Goal: Task Accomplishment & Management: Manage account settings

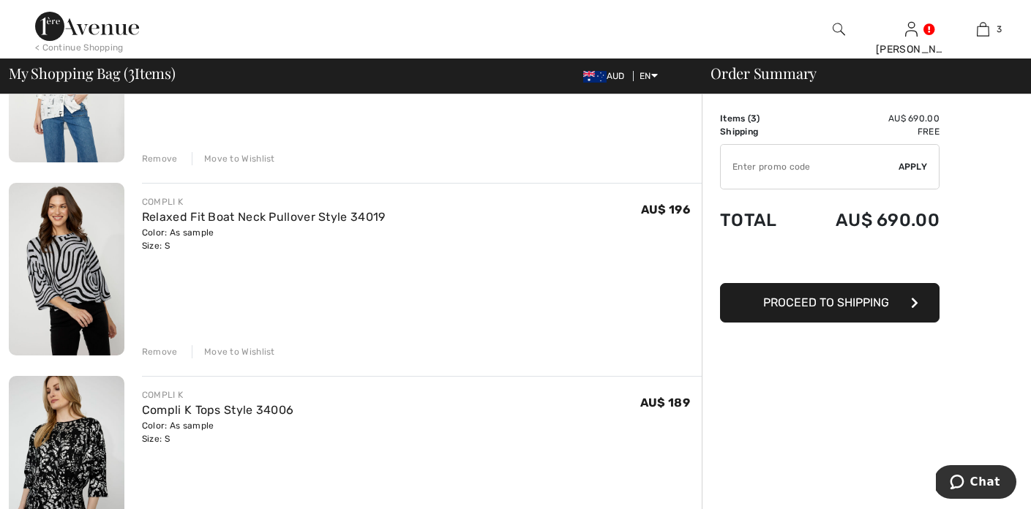
scroll to position [225, 0]
click at [67, 287] on img at bounding box center [67, 270] width 116 height 173
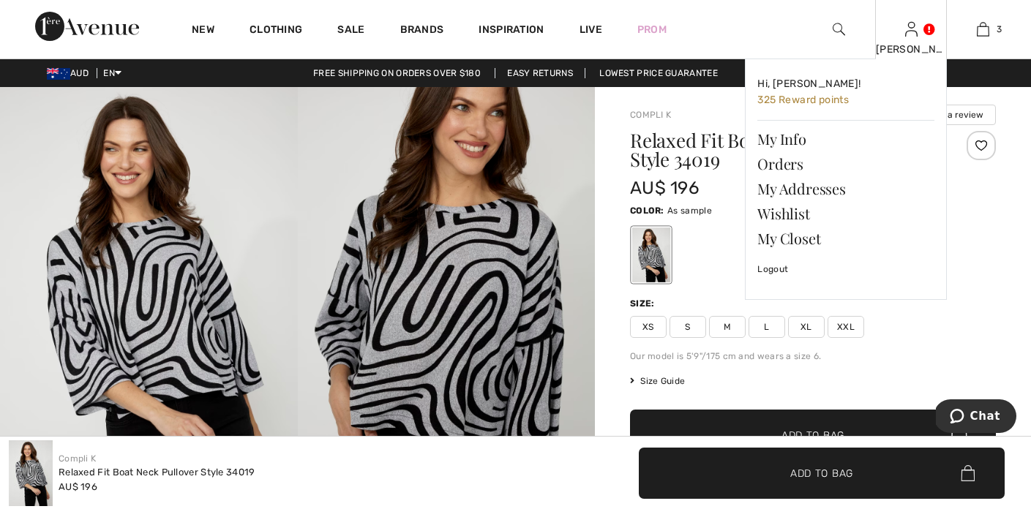
click at [909, 32] on img at bounding box center [911, 29] width 12 height 18
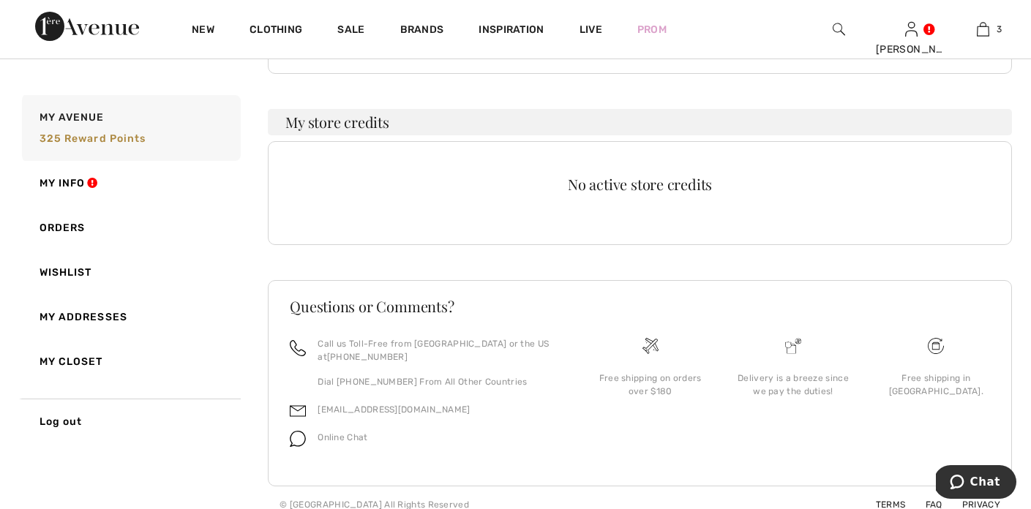
scroll to position [427, 0]
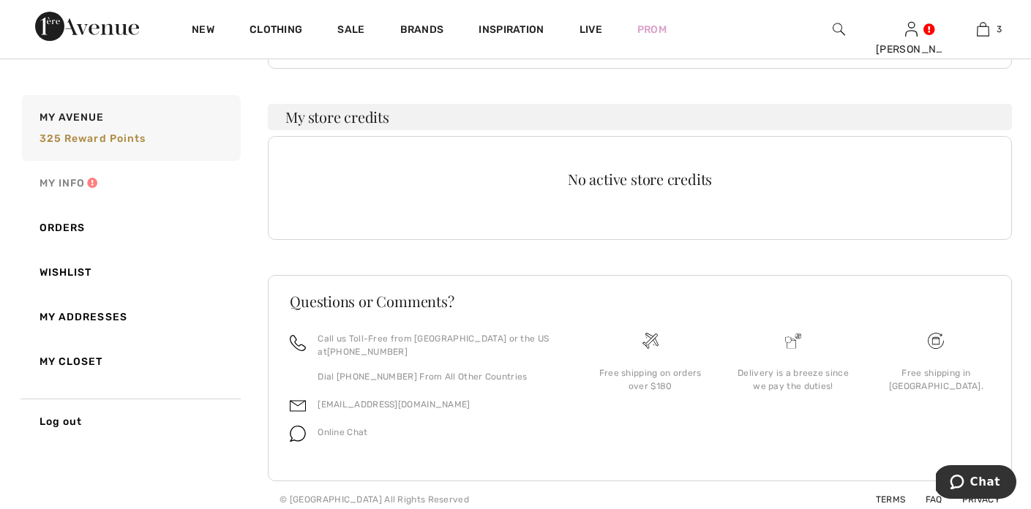
click at [74, 182] on link "My Info" at bounding box center [130, 183] width 222 height 45
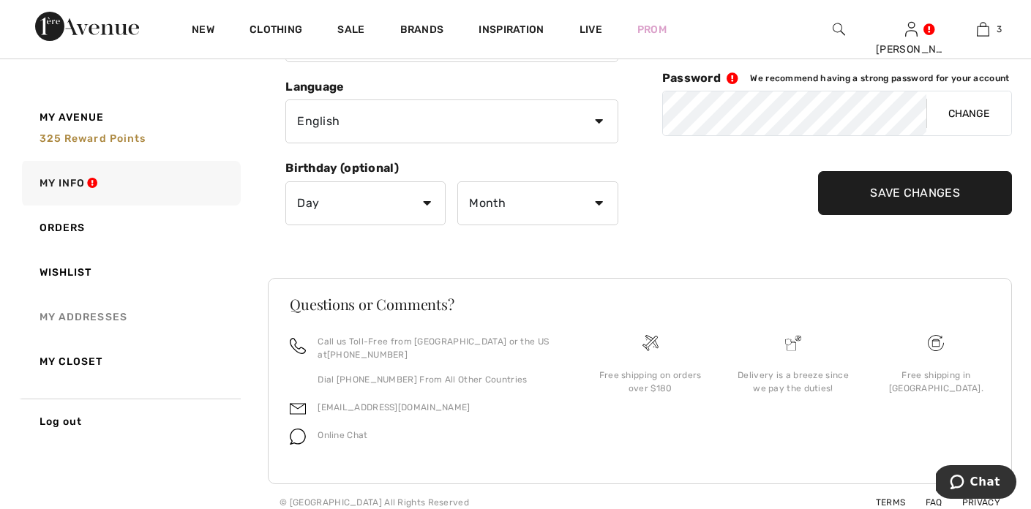
scroll to position [340, 0]
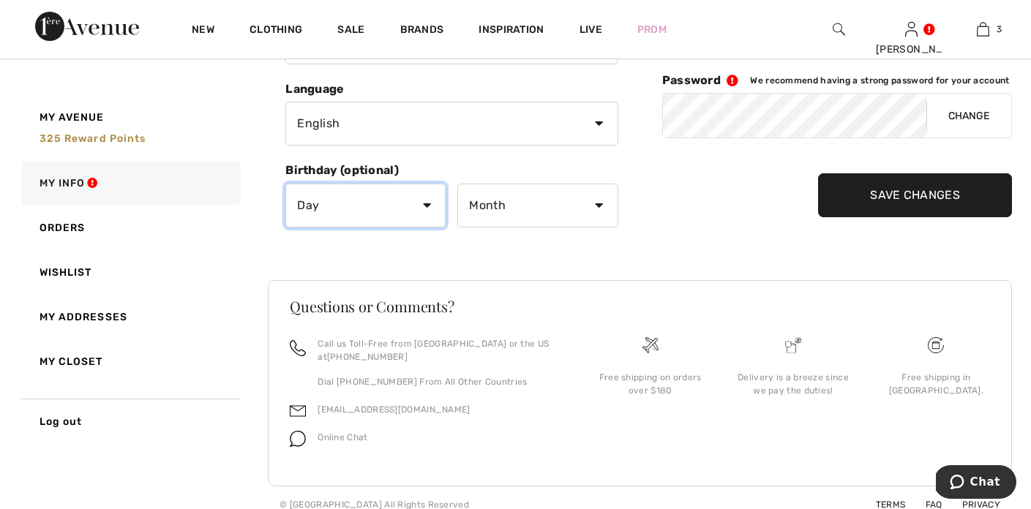
click at [427, 201] on select "Day 1 2 3 4 5 6 7 8 9 10 11 12 13 14 15 16 17 18 19 20 21 22 23 24 25 26 27 28 …" at bounding box center [365, 206] width 160 height 44
select select "23"
click at [285, 184] on select "Day 1 2 3 4 5 6 7 8 9 10 11 12 13 14 15 16 17 18 19 20 21 22 23 24 25 26 27 28 …" at bounding box center [365, 206] width 160 height 44
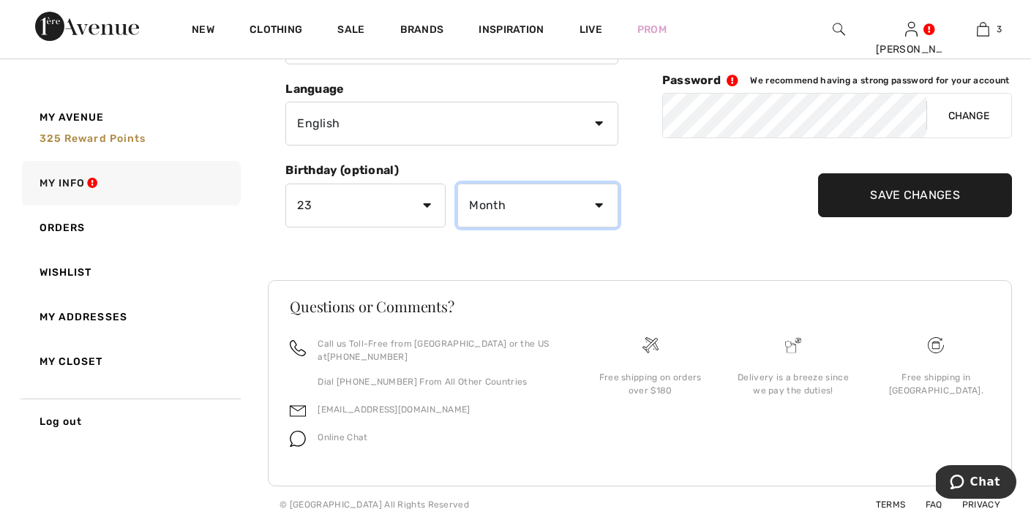
click at [598, 203] on select "Month January February March April May June July August September October Novem…" at bounding box center [537, 206] width 160 height 44
select select "10"
click at [457, 184] on select "Month January February March April May June July August September October Novem…" at bounding box center [537, 206] width 160 height 44
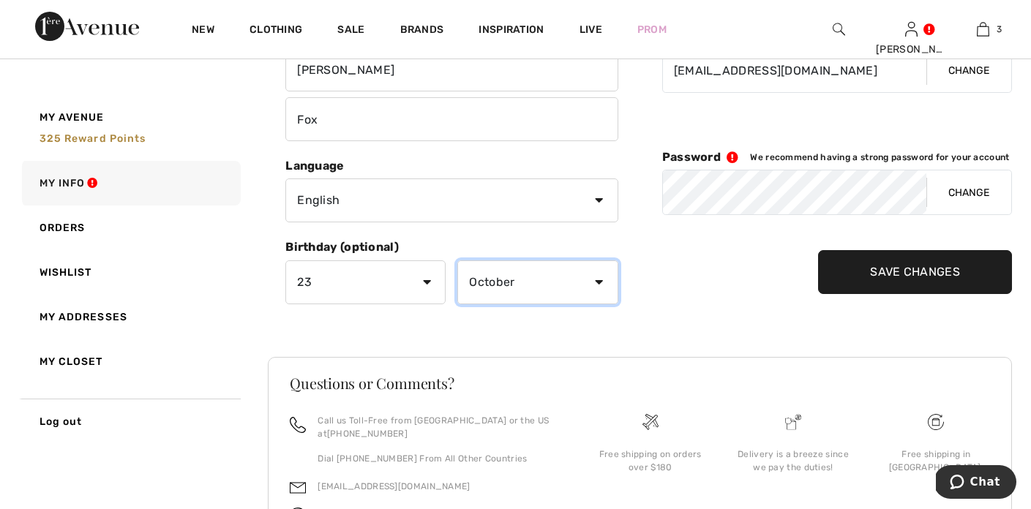
scroll to position [263, 0]
click at [849, 266] on input "Save Changes" at bounding box center [915, 273] width 194 height 44
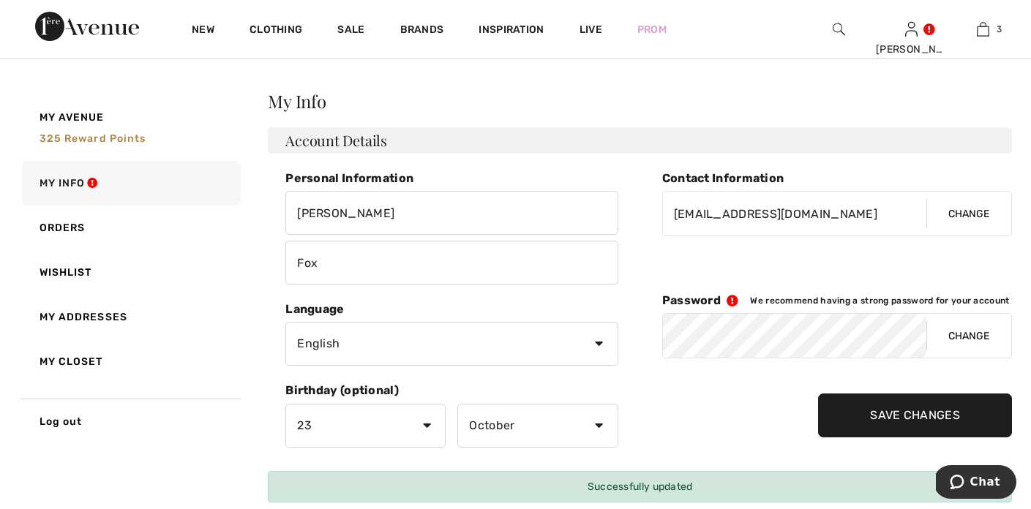
scroll to position [0, 0]
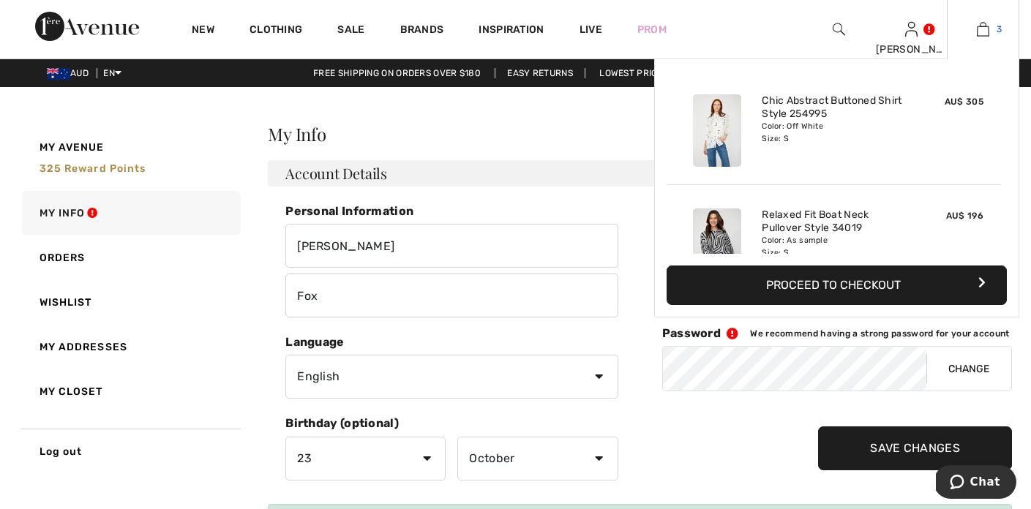
click at [982, 29] on img at bounding box center [983, 29] width 12 height 18
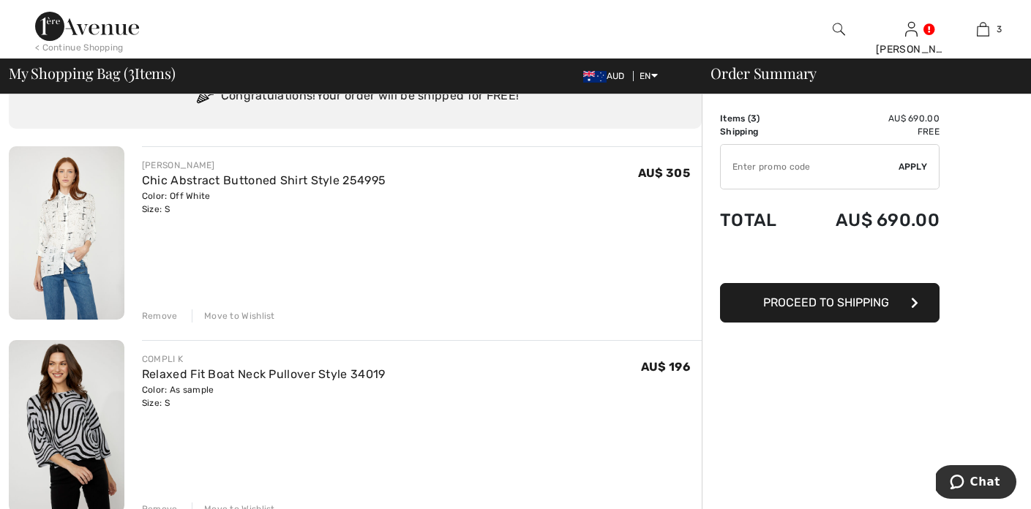
scroll to position [64, 0]
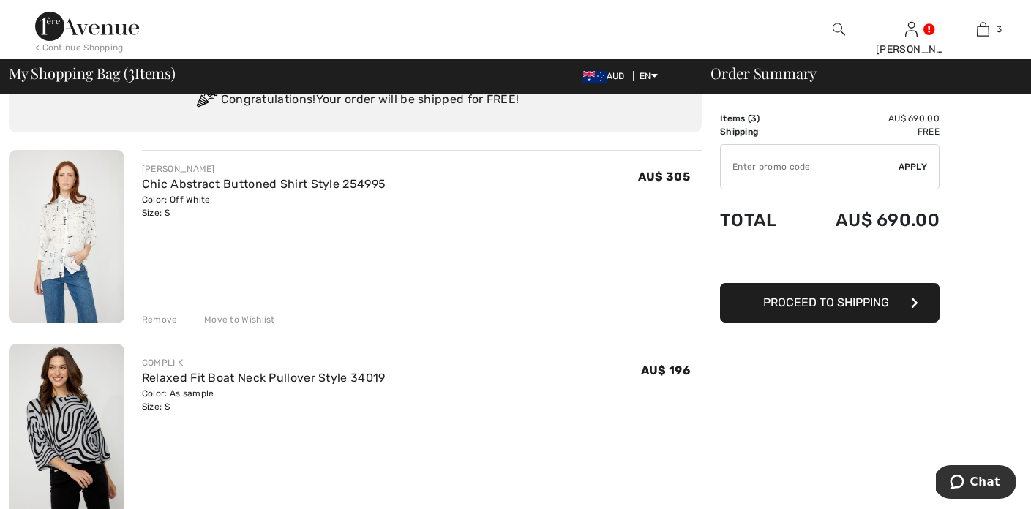
click at [163, 320] on div "Remove" at bounding box center [160, 319] width 36 height 13
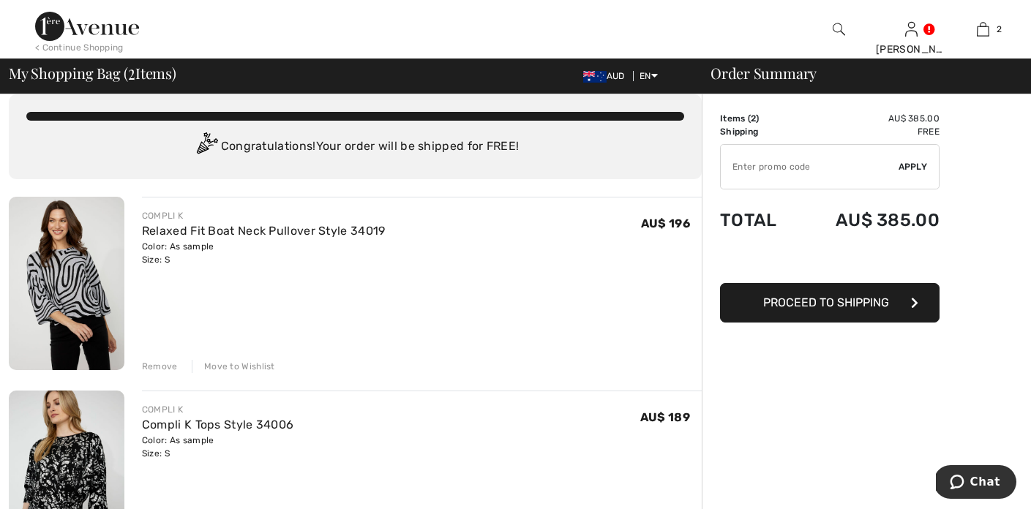
scroll to position [14, 0]
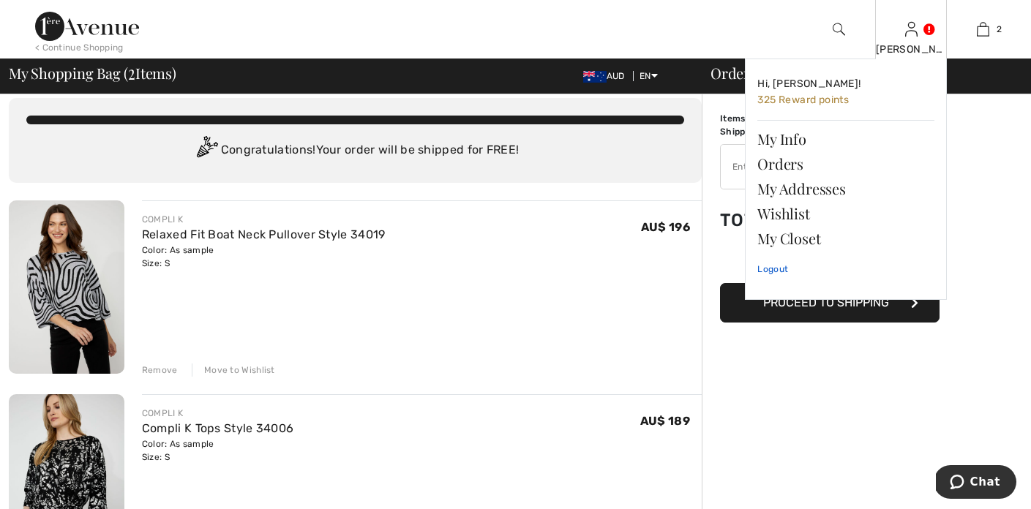
click at [781, 267] on link "Logout" at bounding box center [845, 269] width 177 height 37
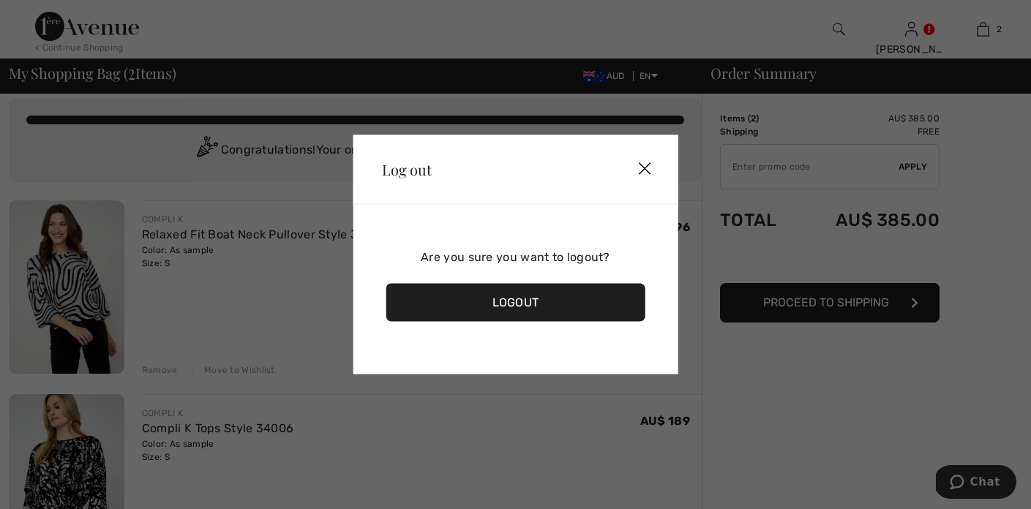
click at [505, 304] on div "Logout" at bounding box center [516, 303] width 260 height 38
